Goal: Task Accomplishment & Management: Manage account settings

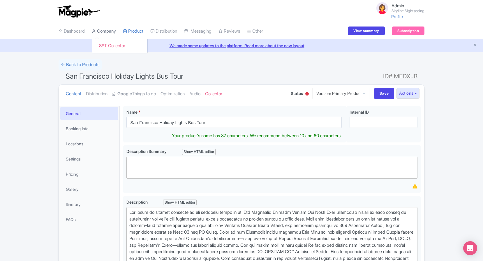
click at [102, 34] on link "Company" at bounding box center [104, 31] width 24 height 16
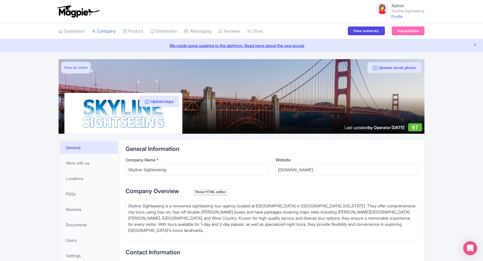
click at [83, 67] on link "View as visitor" at bounding box center [75, 67] width 29 height 11
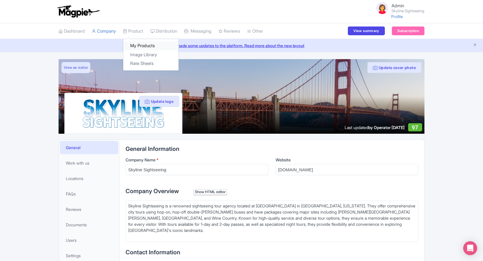
click at [137, 45] on link "My Products" at bounding box center [150, 45] width 55 height 9
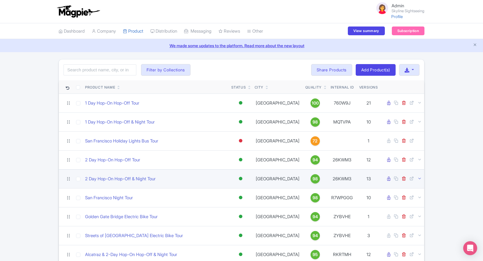
click at [418, 178] on icon at bounding box center [419, 178] width 4 height 4
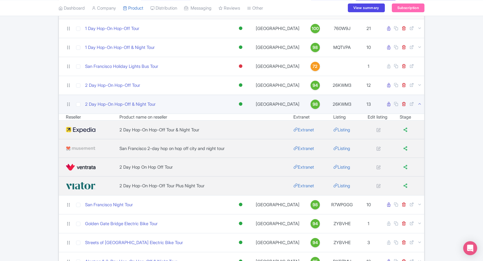
scroll to position [75, 0]
click at [134, 106] on link "2 Day Hop-On Hop-Off & Night Tour" at bounding box center [120, 103] width 70 height 7
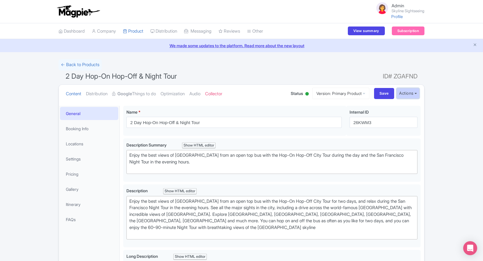
click at [407, 93] on button "Actions" at bounding box center [407, 93] width 23 height 11
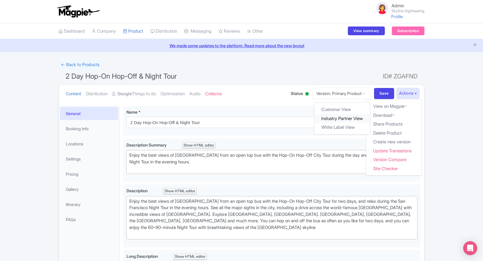
click at [346, 118] on link "Industry Partner View" at bounding box center [342, 118] width 56 height 9
